Goal: Task Accomplishment & Management: Complete application form

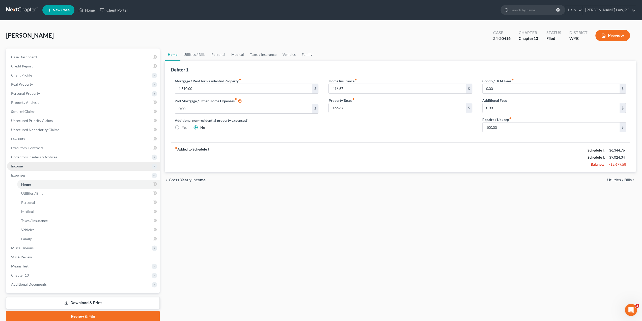
click at [21, 165] on span "Income" at bounding box center [17, 166] width 12 height 4
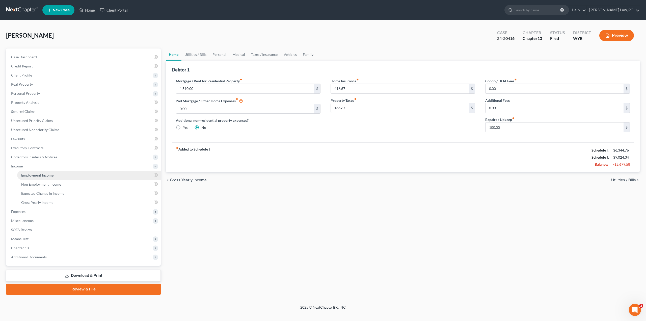
click at [35, 178] on link "Employment Income" at bounding box center [89, 175] width 144 height 9
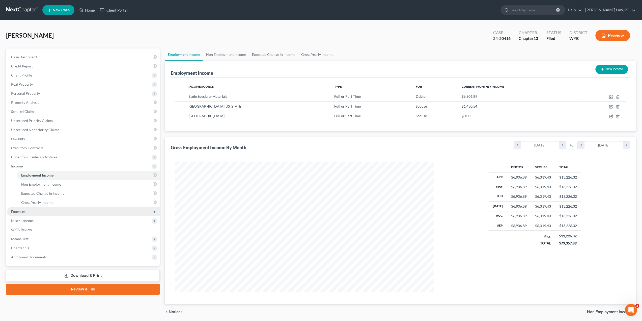
scroll to position [129, 269]
click at [35, 212] on span "Expenses" at bounding box center [83, 211] width 153 height 9
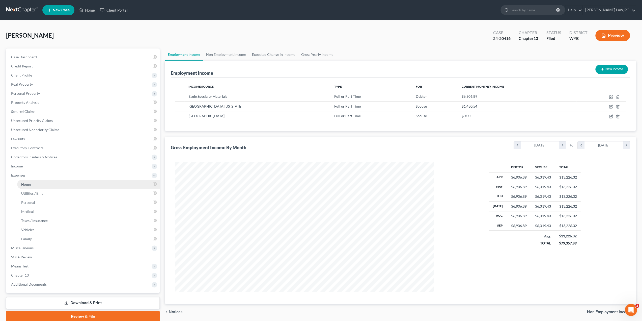
click at [41, 186] on link "Home" at bounding box center [88, 184] width 143 height 9
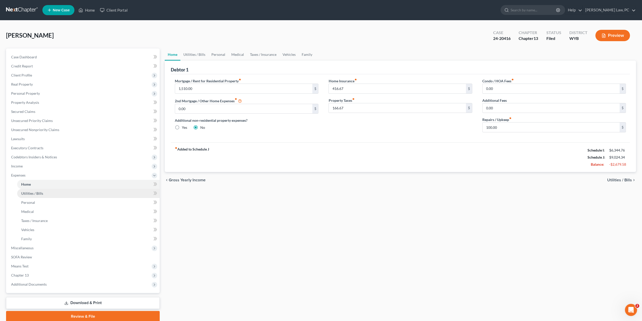
click at [64, 191] on link "Utilities / Bills" at bounding box center [88, 193] width 143 height 9
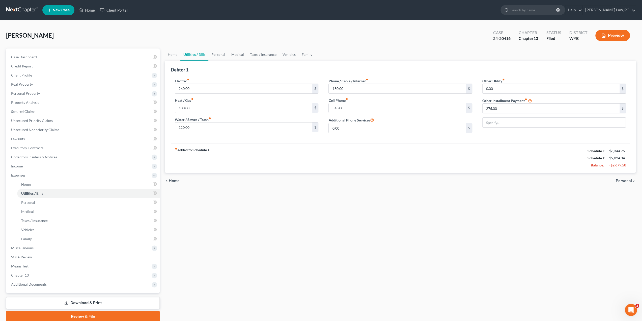
click at [214, 53] on link "Personal" at bounding box center [218, 54] width 20 height 12
